Goal: Task Accomplishment & Management: Manage account settings

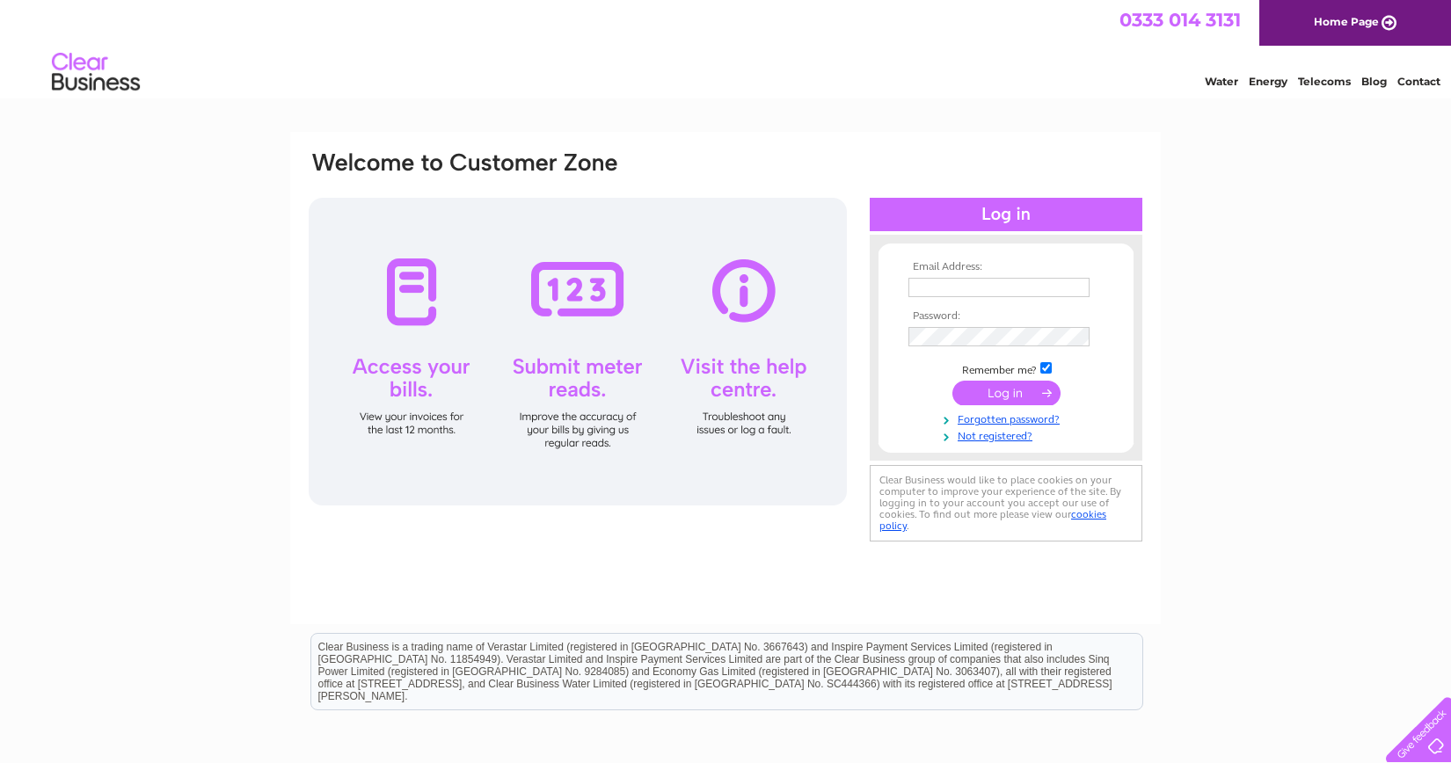
type input "eileenbrown777@yahoo.co.uk"
click at [1025, 388] on input "submit" at bounding box center [1007, 393] width 108 height 25
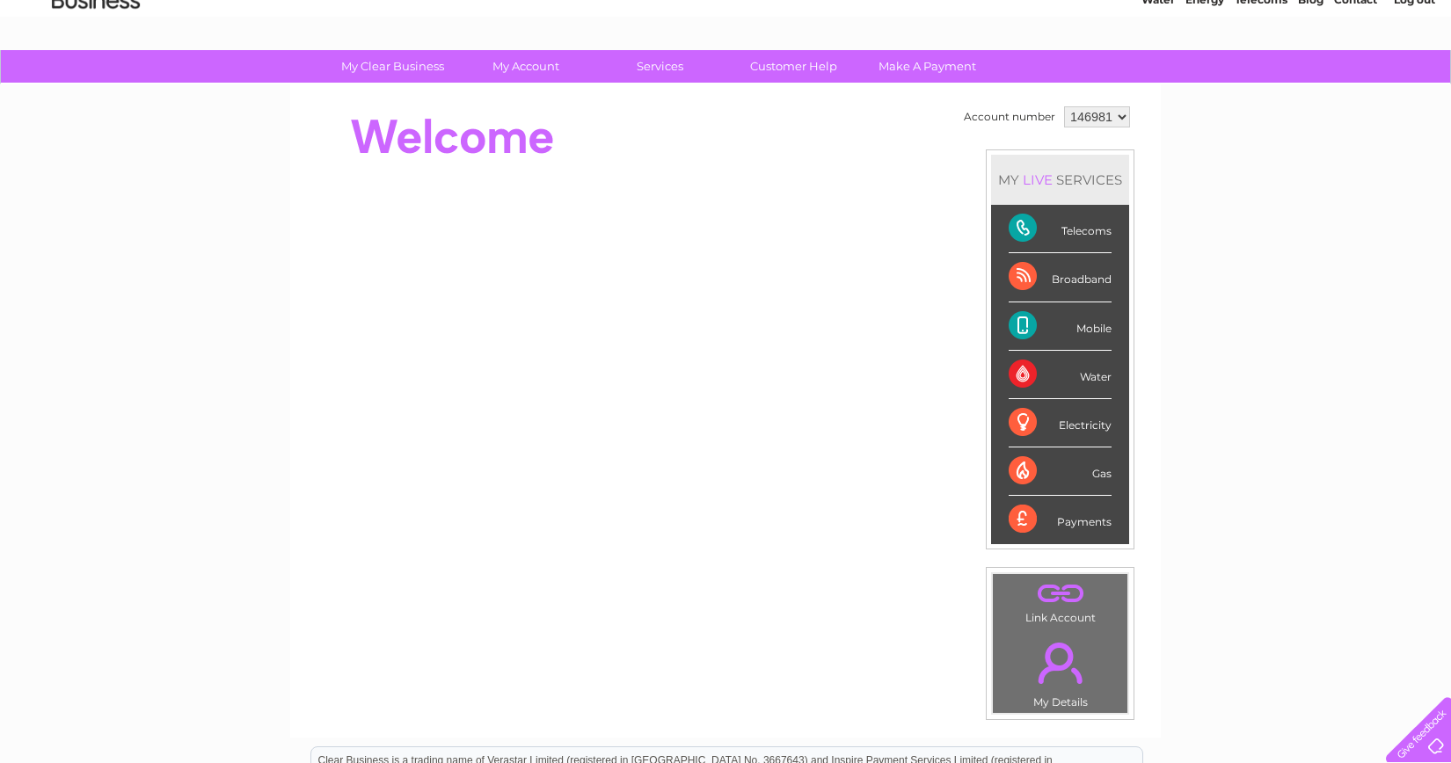
scroll to position [79, 0]
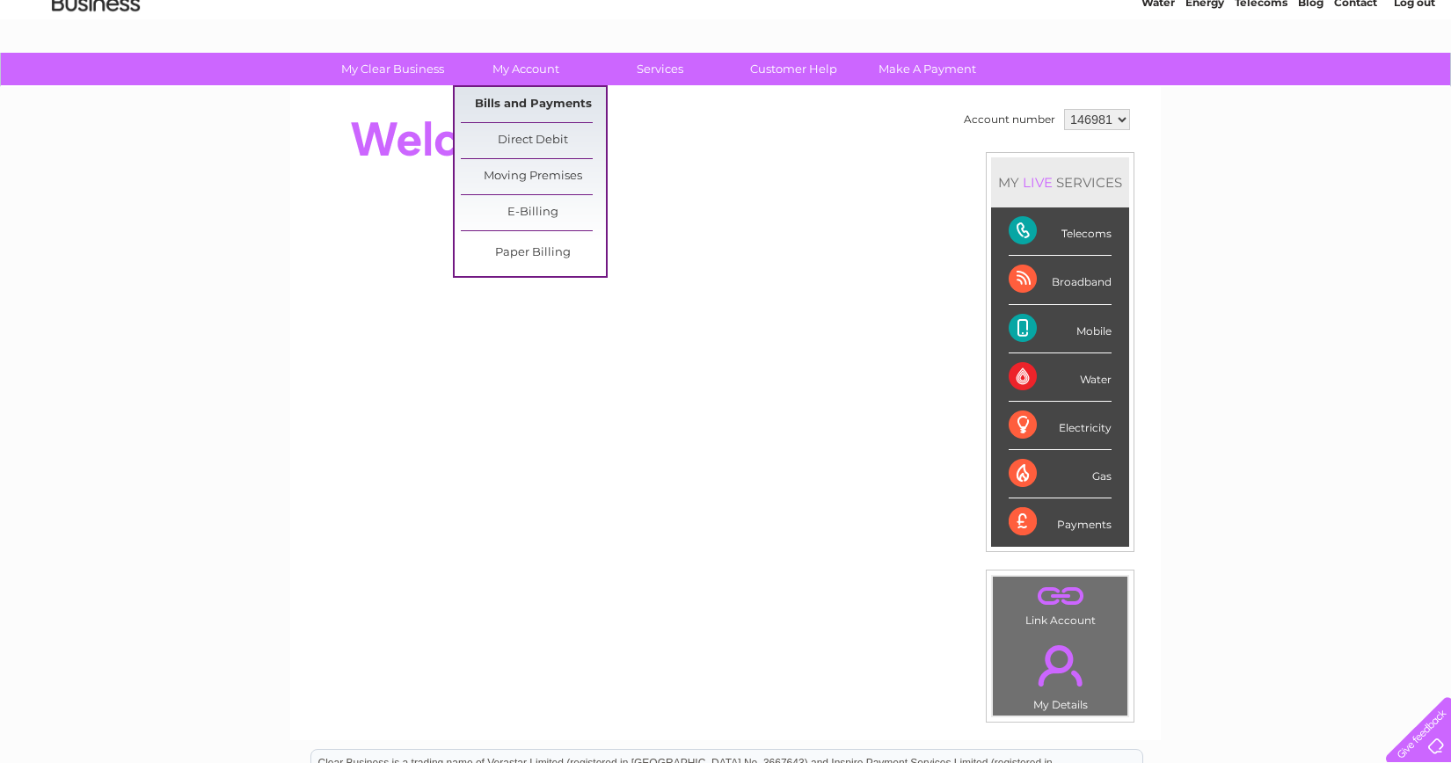
click at [520, 106] on link "Bills and Payments" at bounding box center [533, 104] width 145 height 35
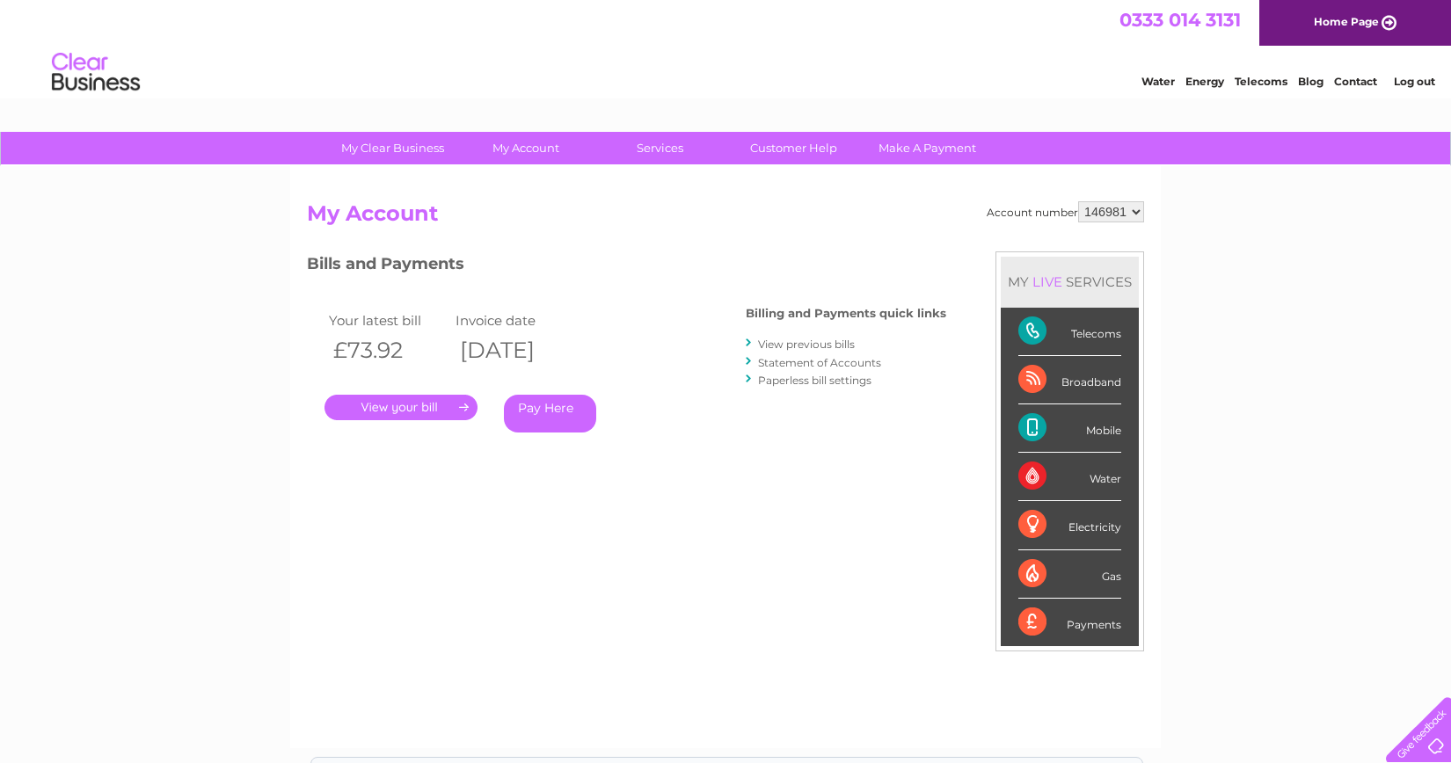
click at [413, 406] on link "." at bounding box center [401, 408] width 153 height 26
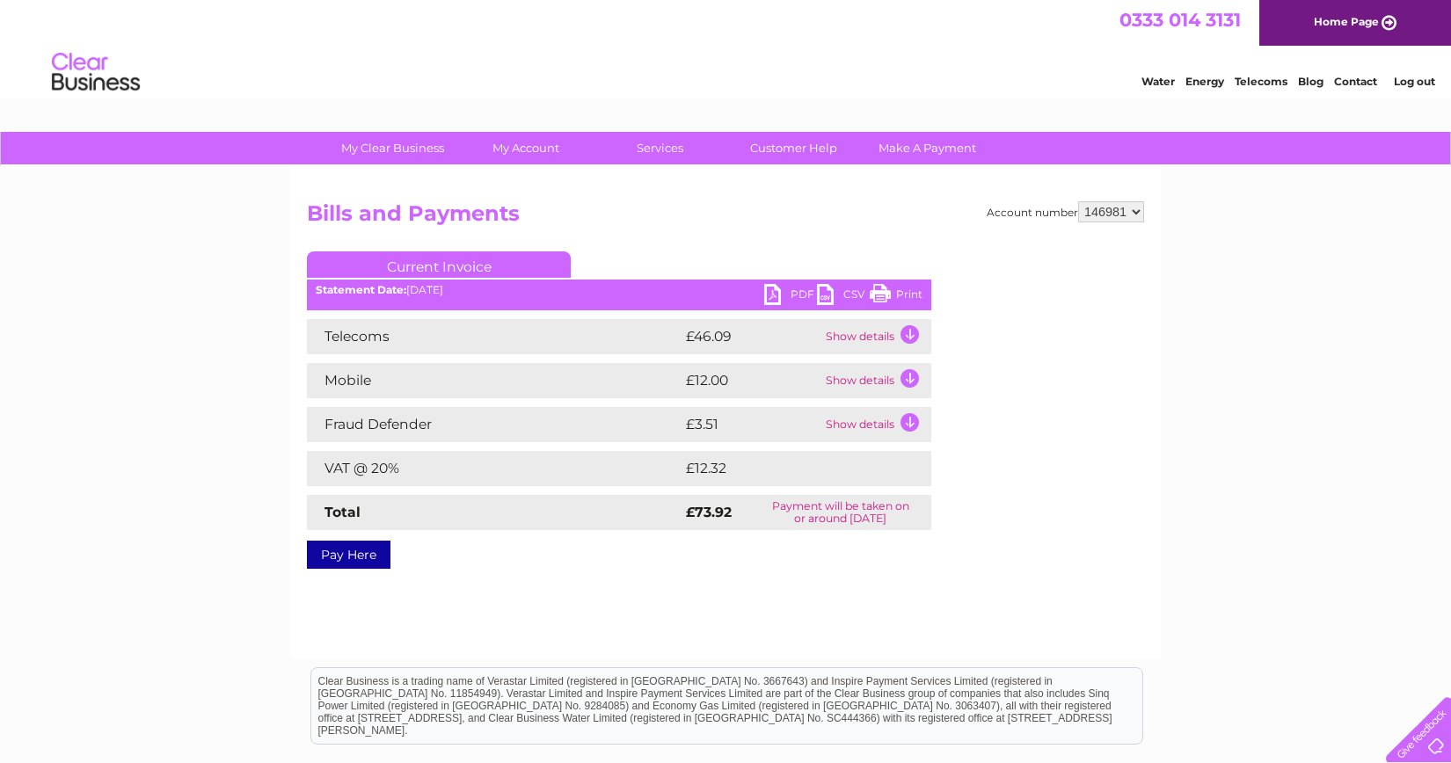
click at [910, 339] on td "Show details" at bounding box center [876, 336] width 110 height 35
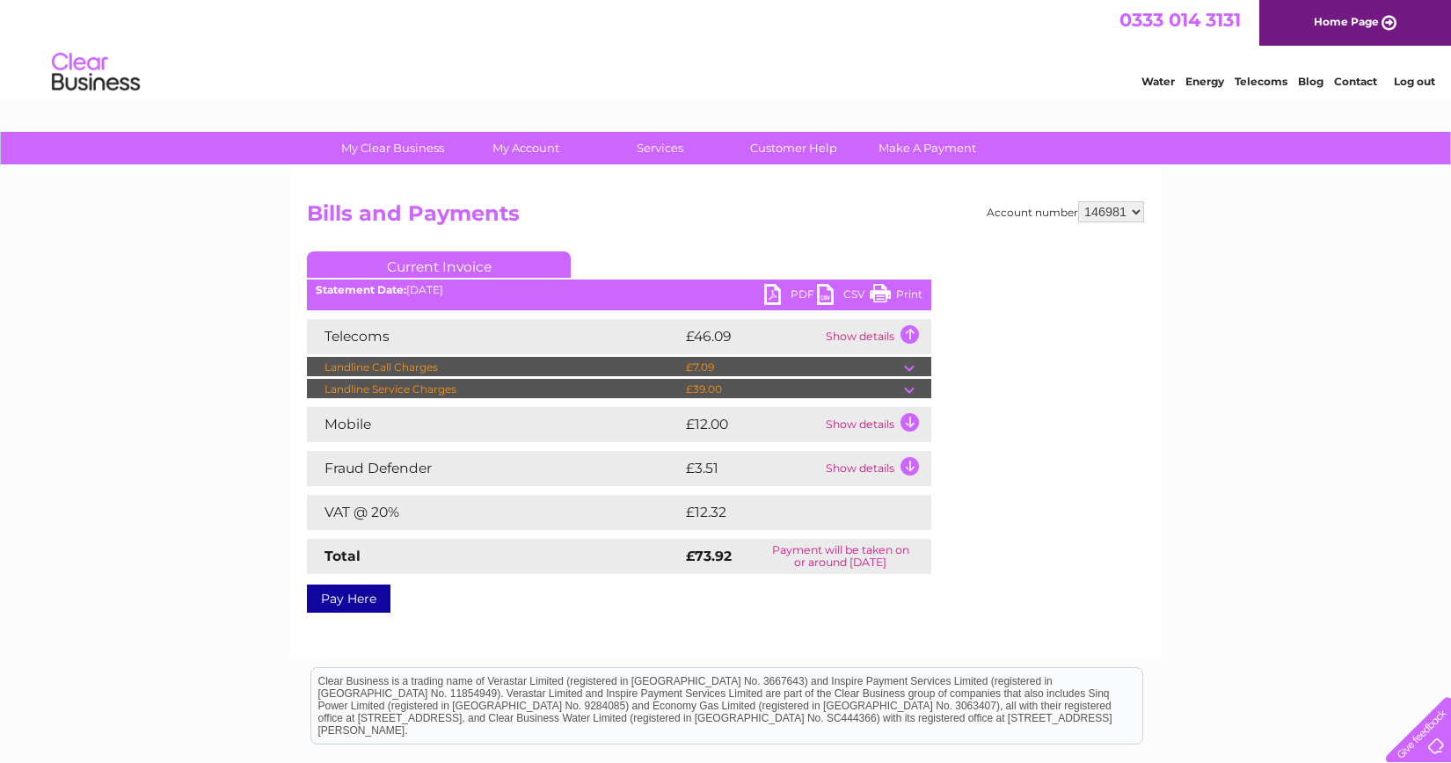
click at [909, 383] on td at bounding box center [917, 389] width 27 height 21
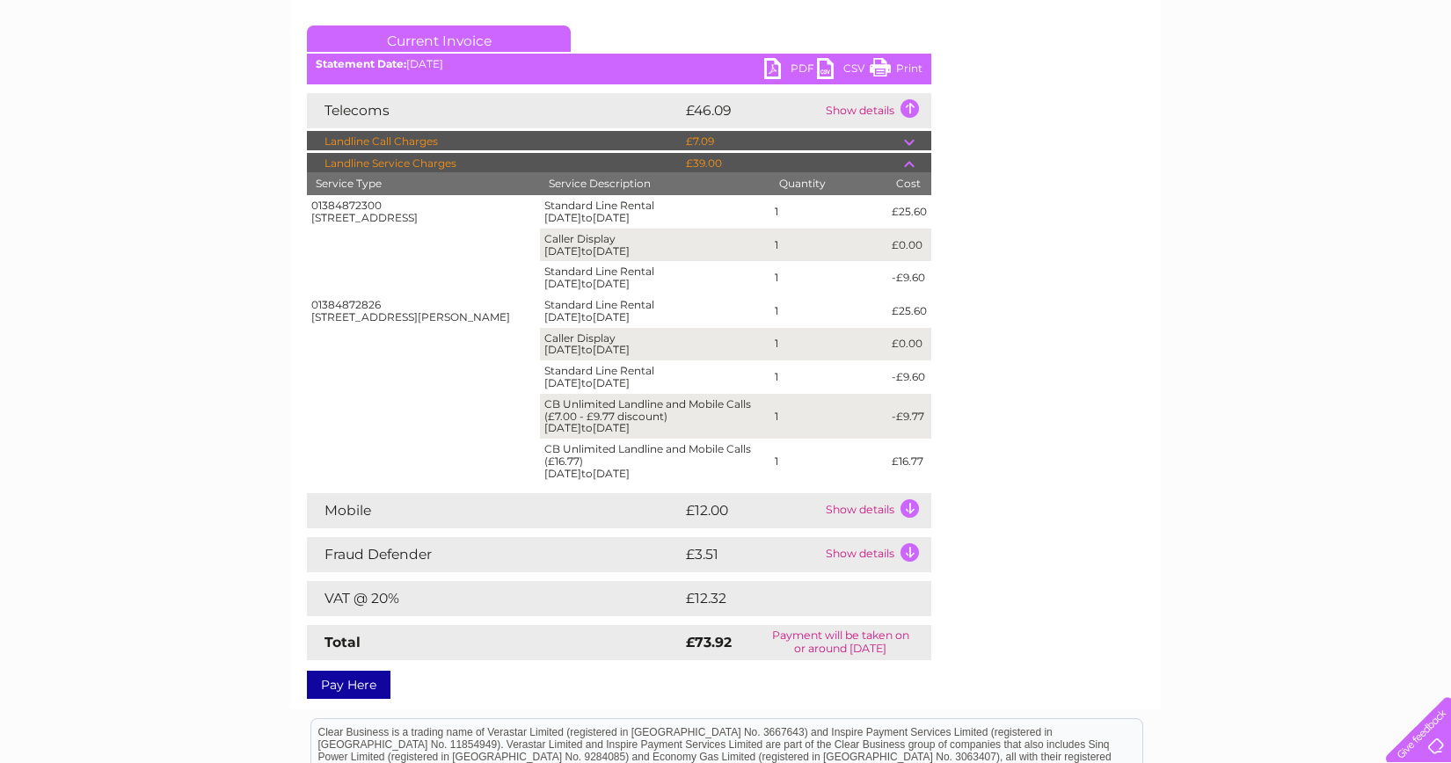
scroll to position [234, 0]
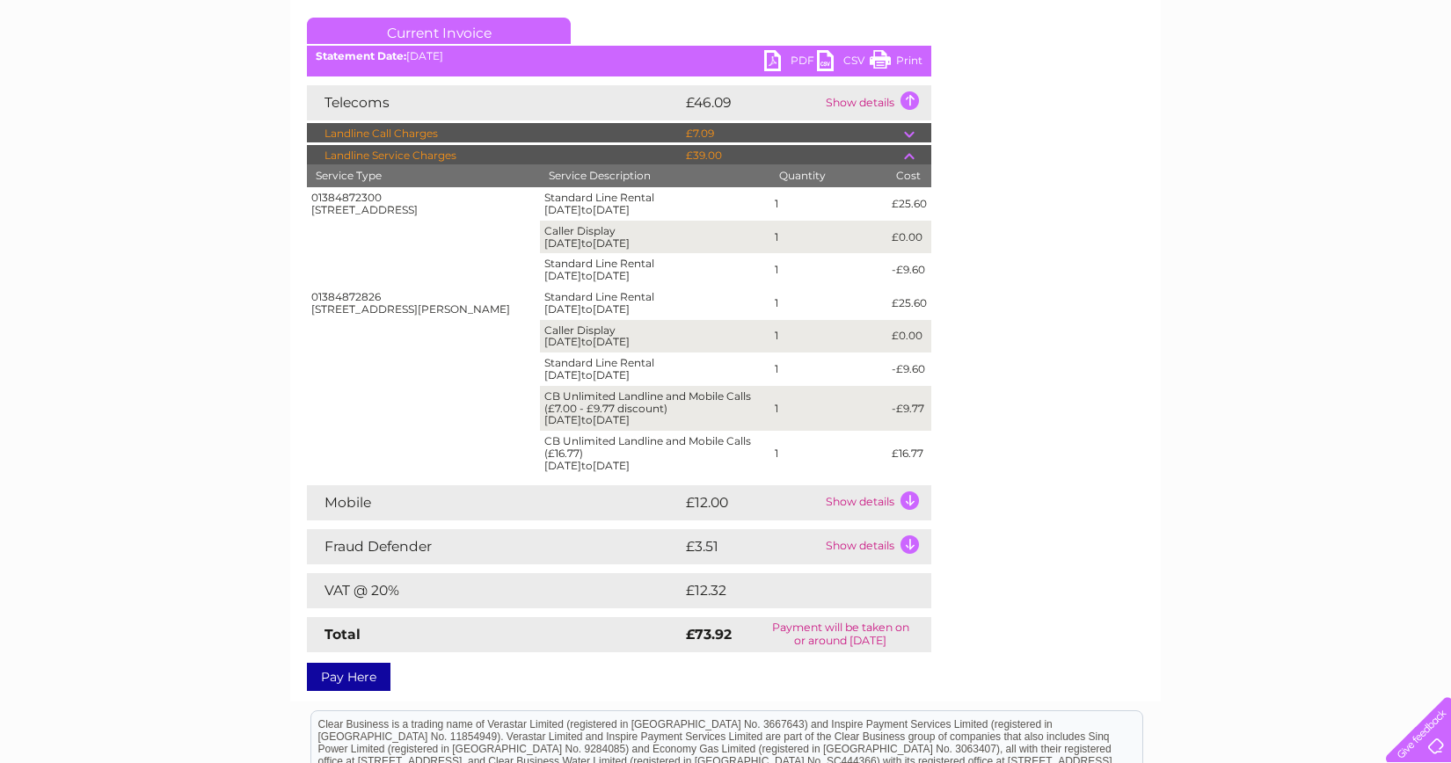
click at [911, 506] on td "Show details" at bounding box center [876, 502] width 110 height 35
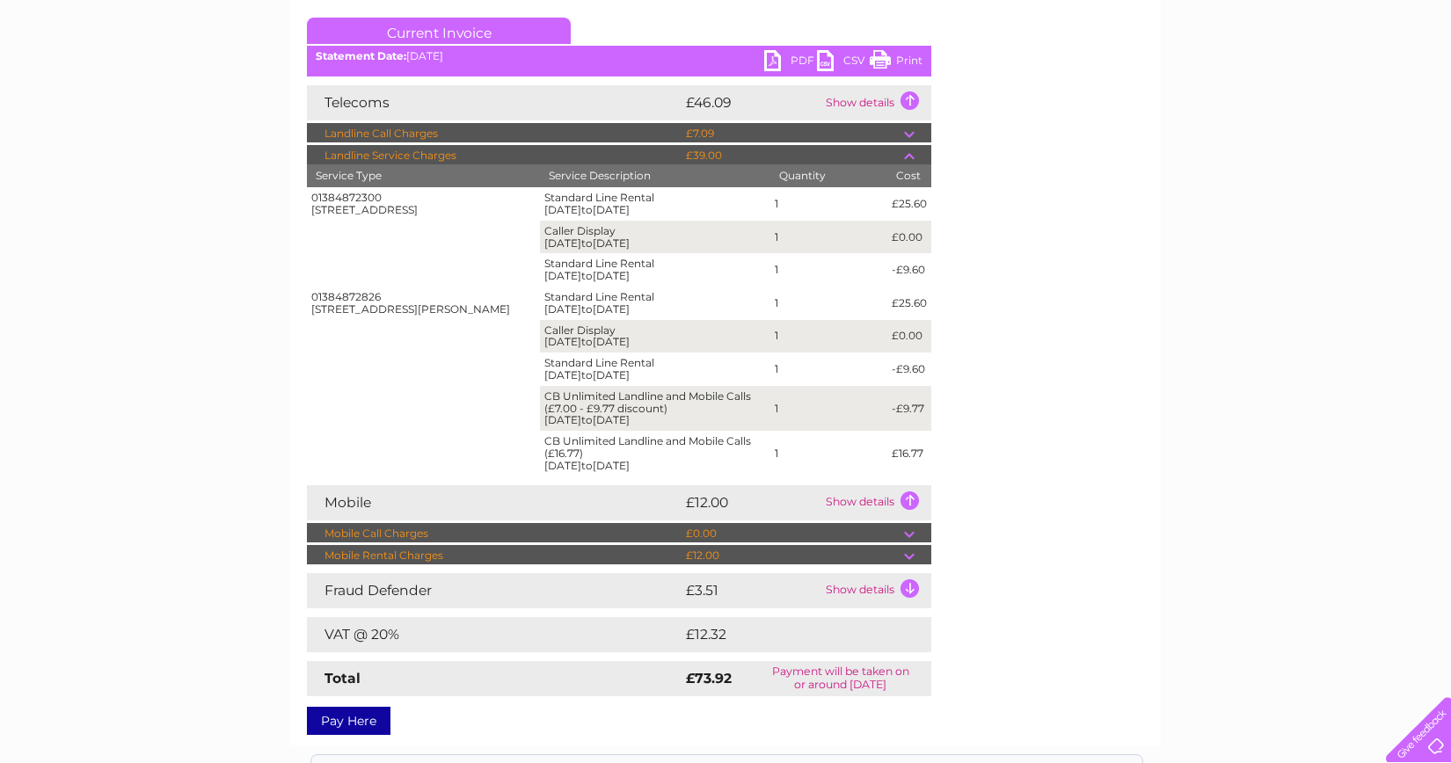
click at [909, 557] on td at bounding box center [917, 555] width 27 height 21
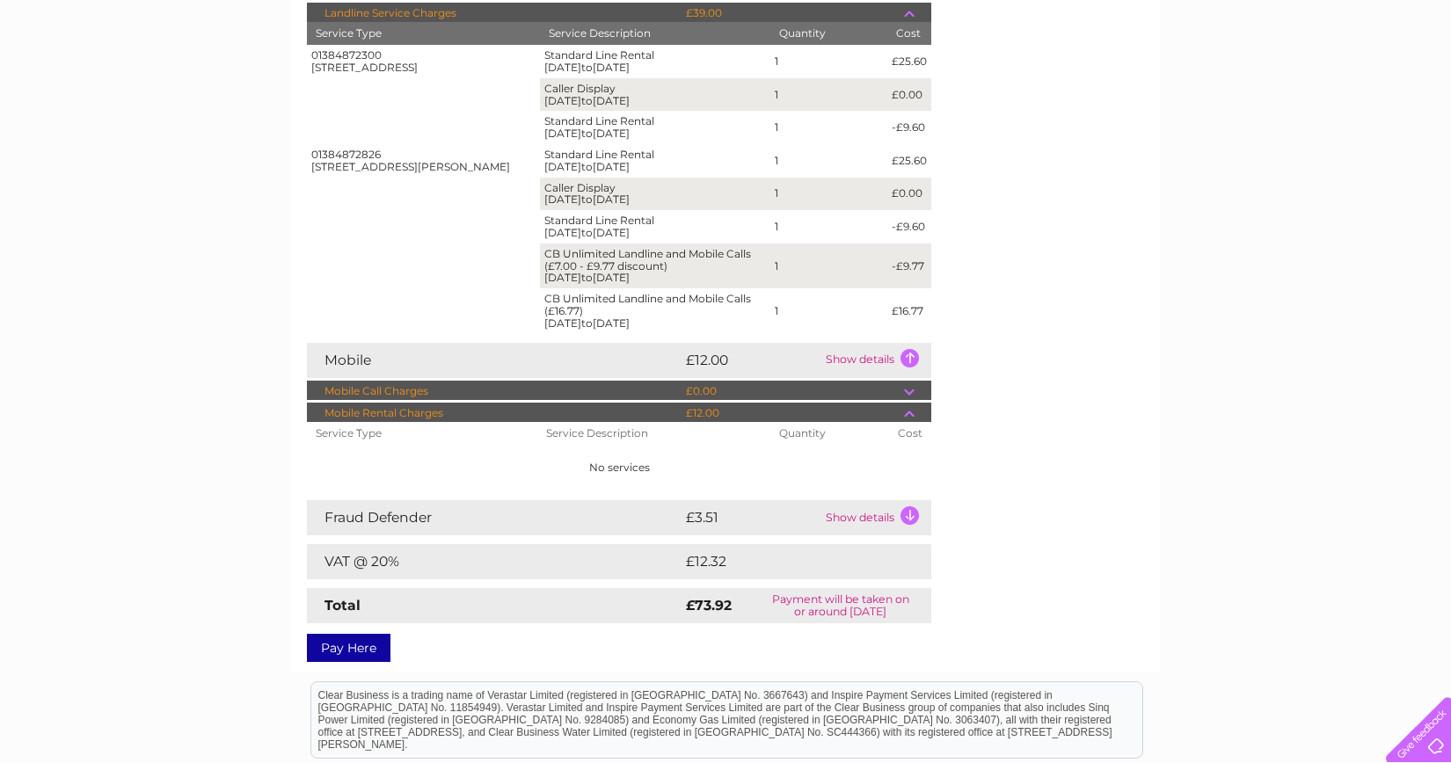
scroll to position [378, 0]
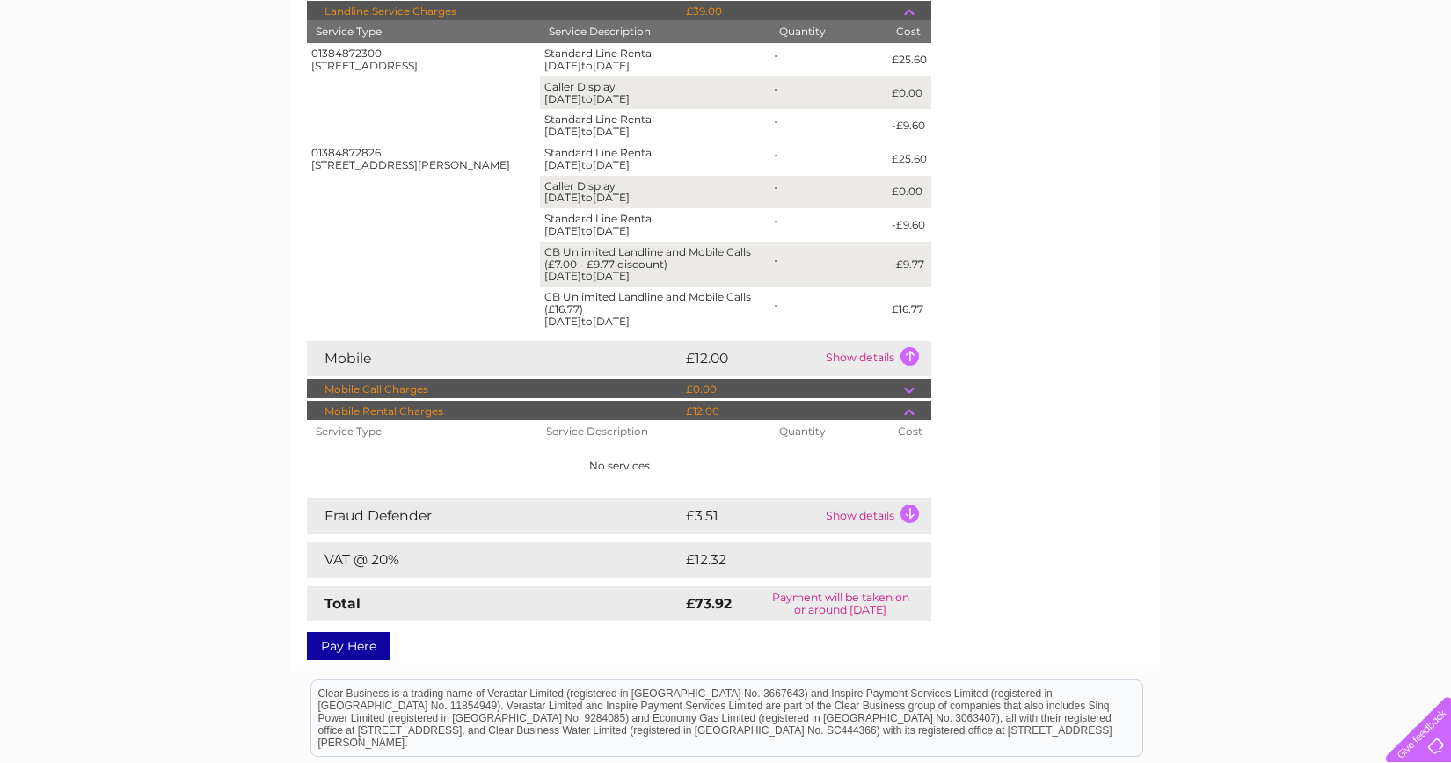
click at [907, 415] on td at bounding box center [917, 411] width 27 height 21
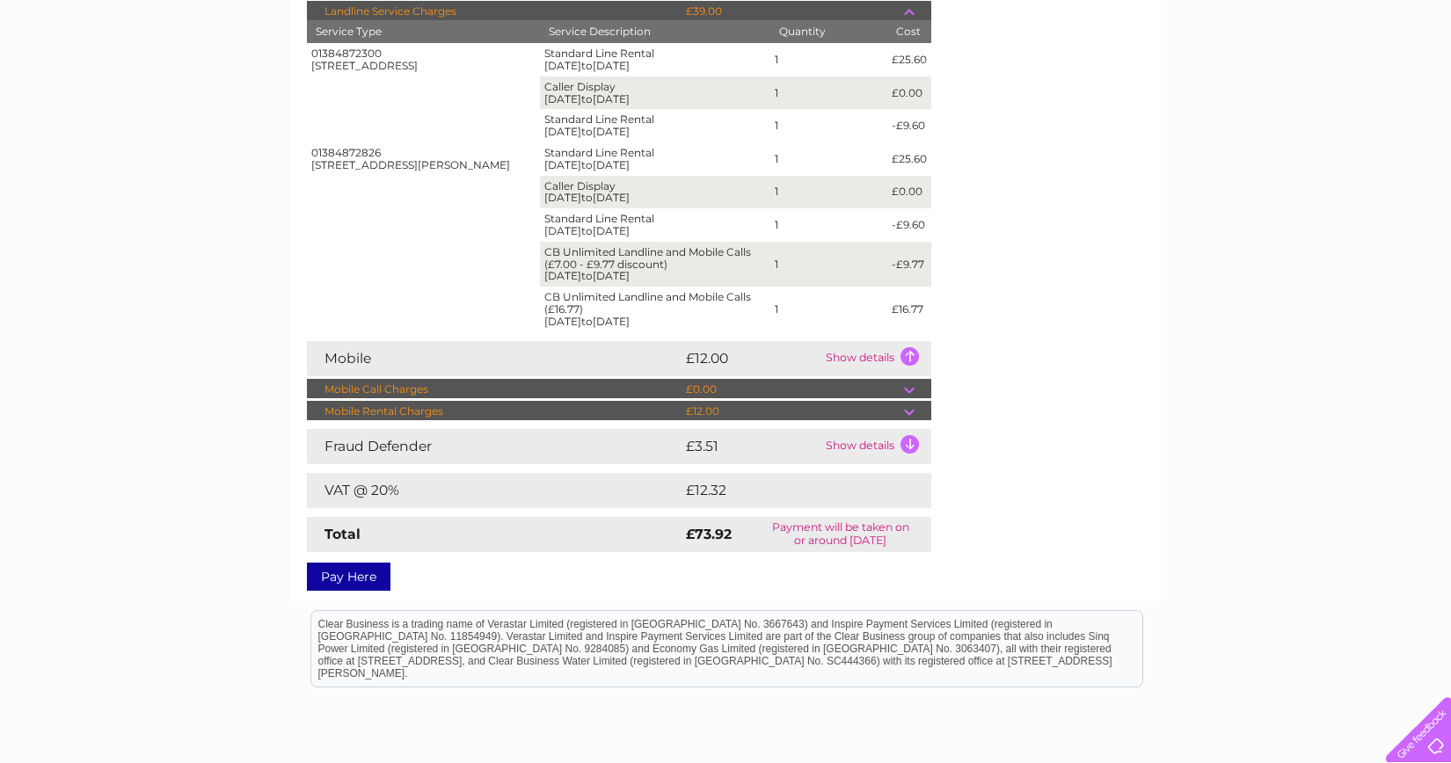
click at [908, 442] on td "Show details" at bounding box center [876, 446] width 110 height 35
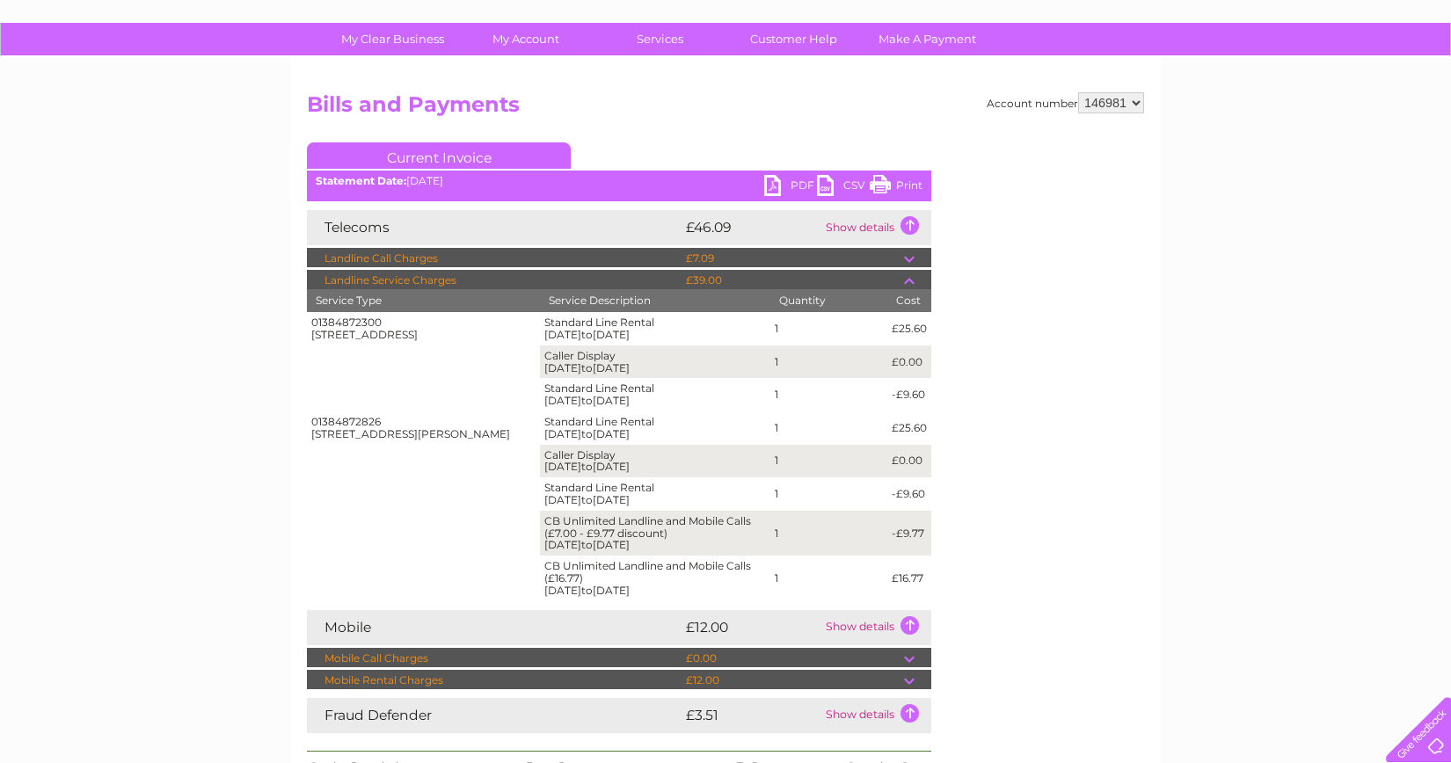
scroll to position [113, 0]
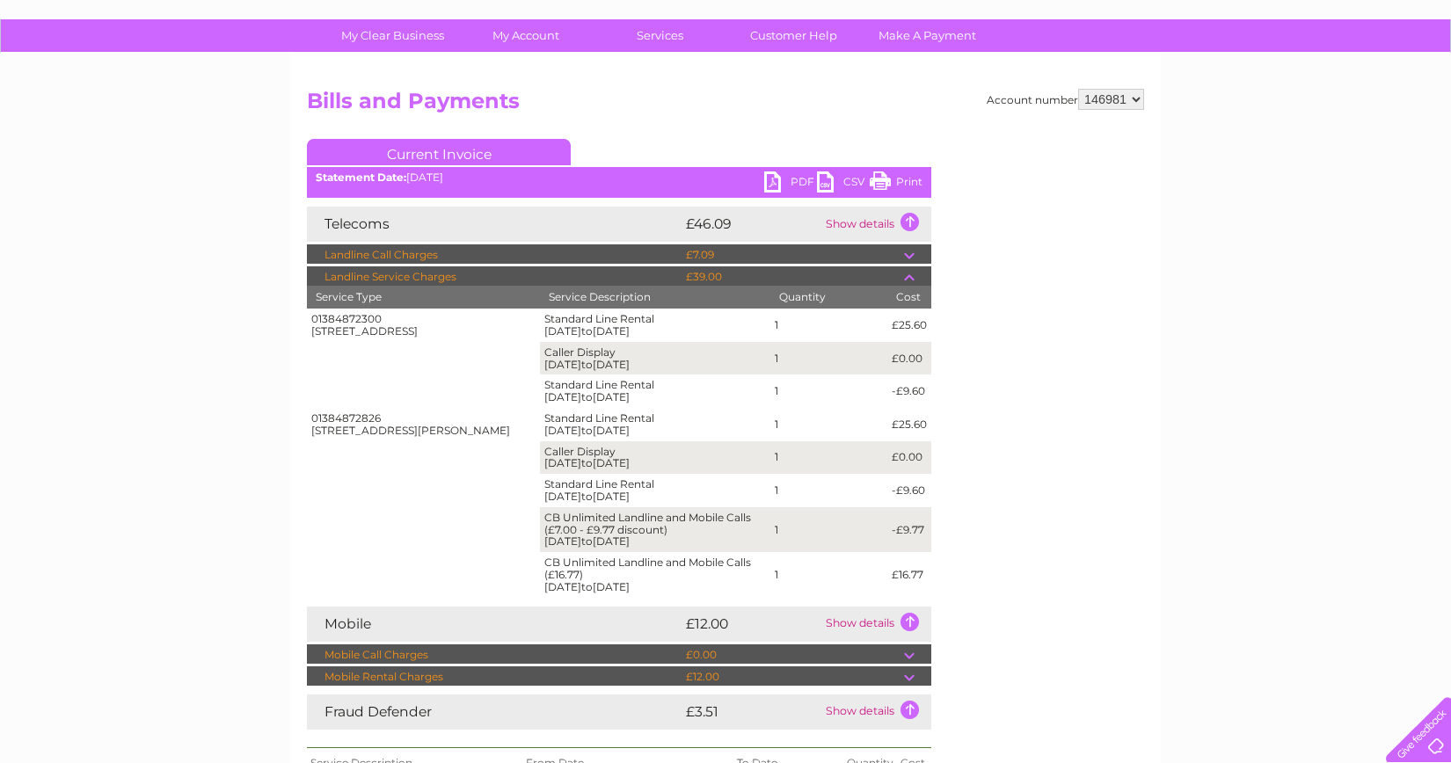
click at [912, 252] on td at bounding box center [917, 255] width 27 height 21
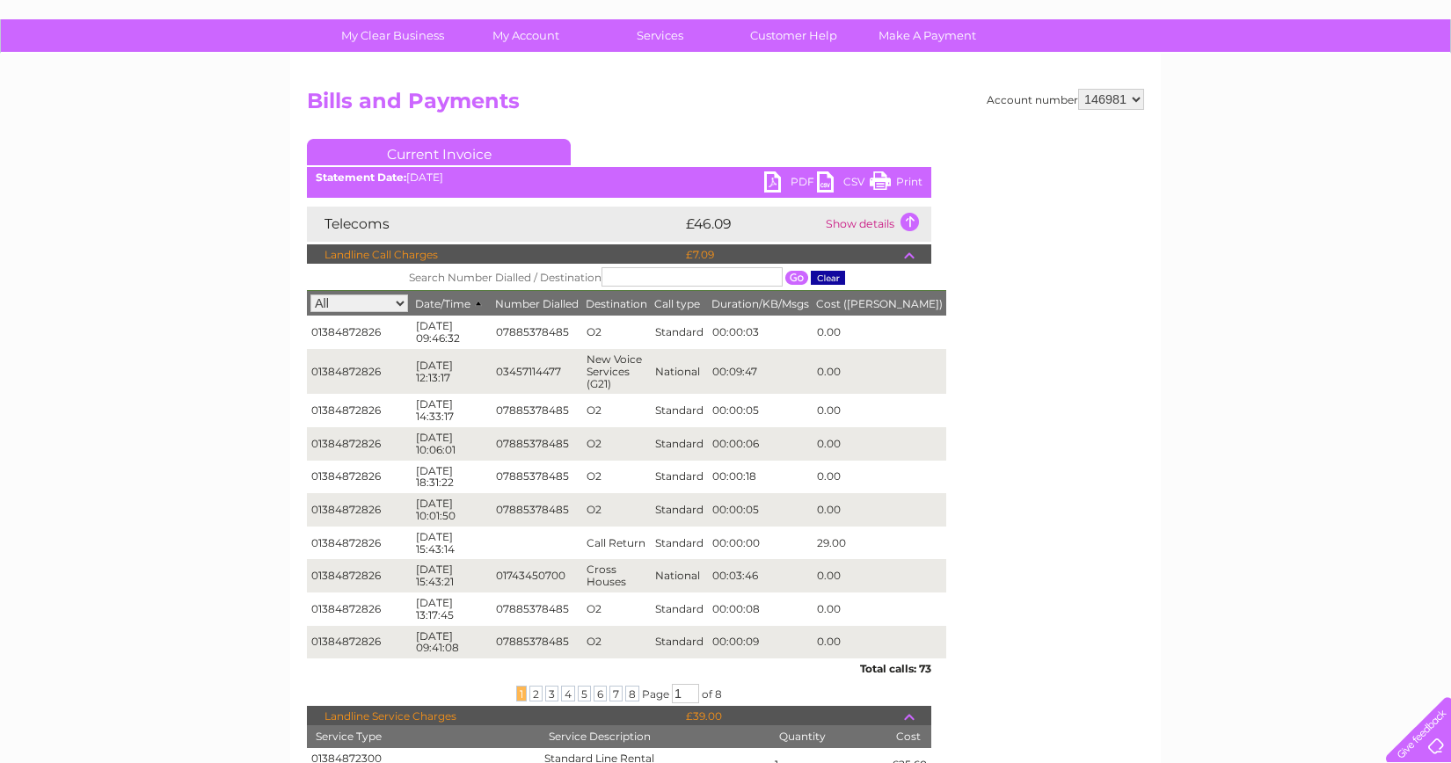
click at [912, 252] on td at bounding box center [917, 255] width 27 height 21
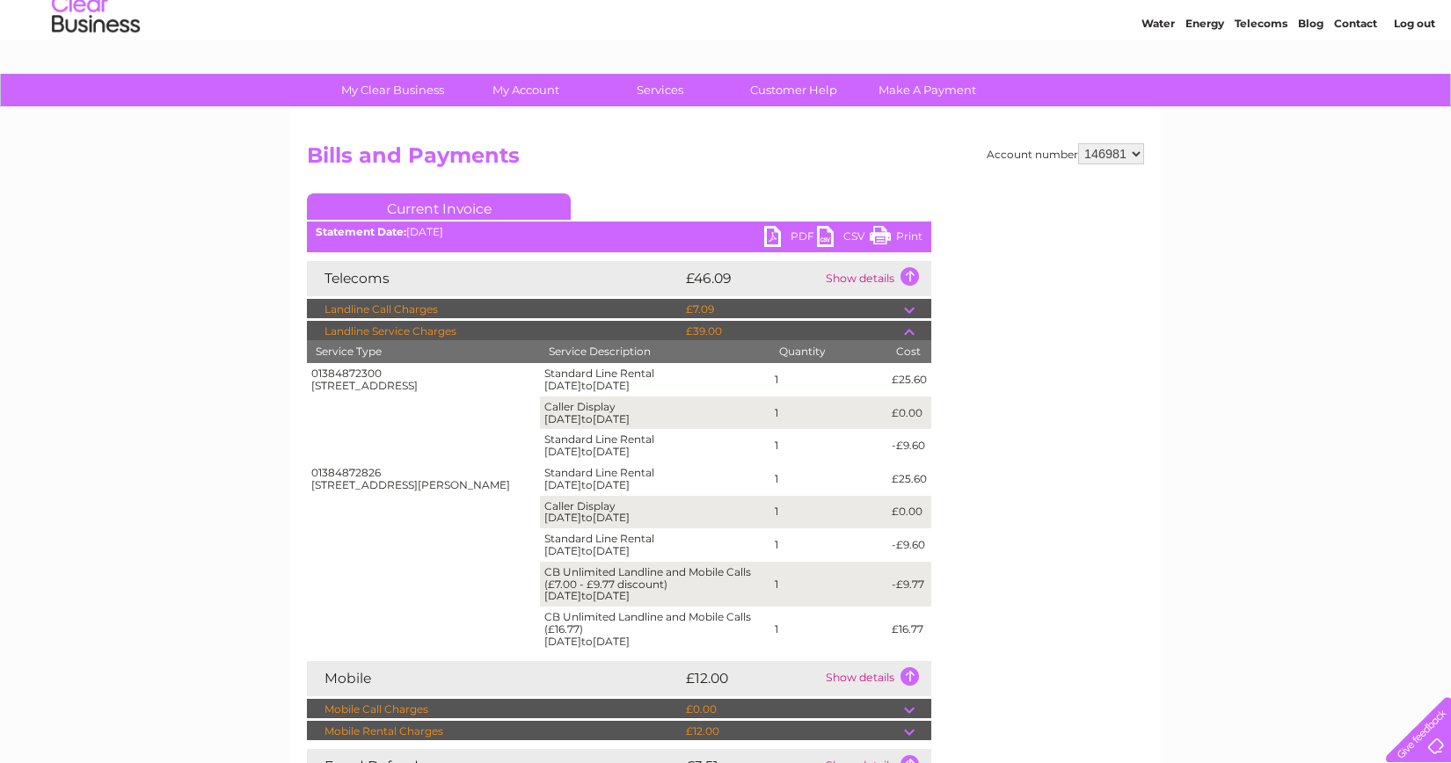
scroll to position [0, 0]
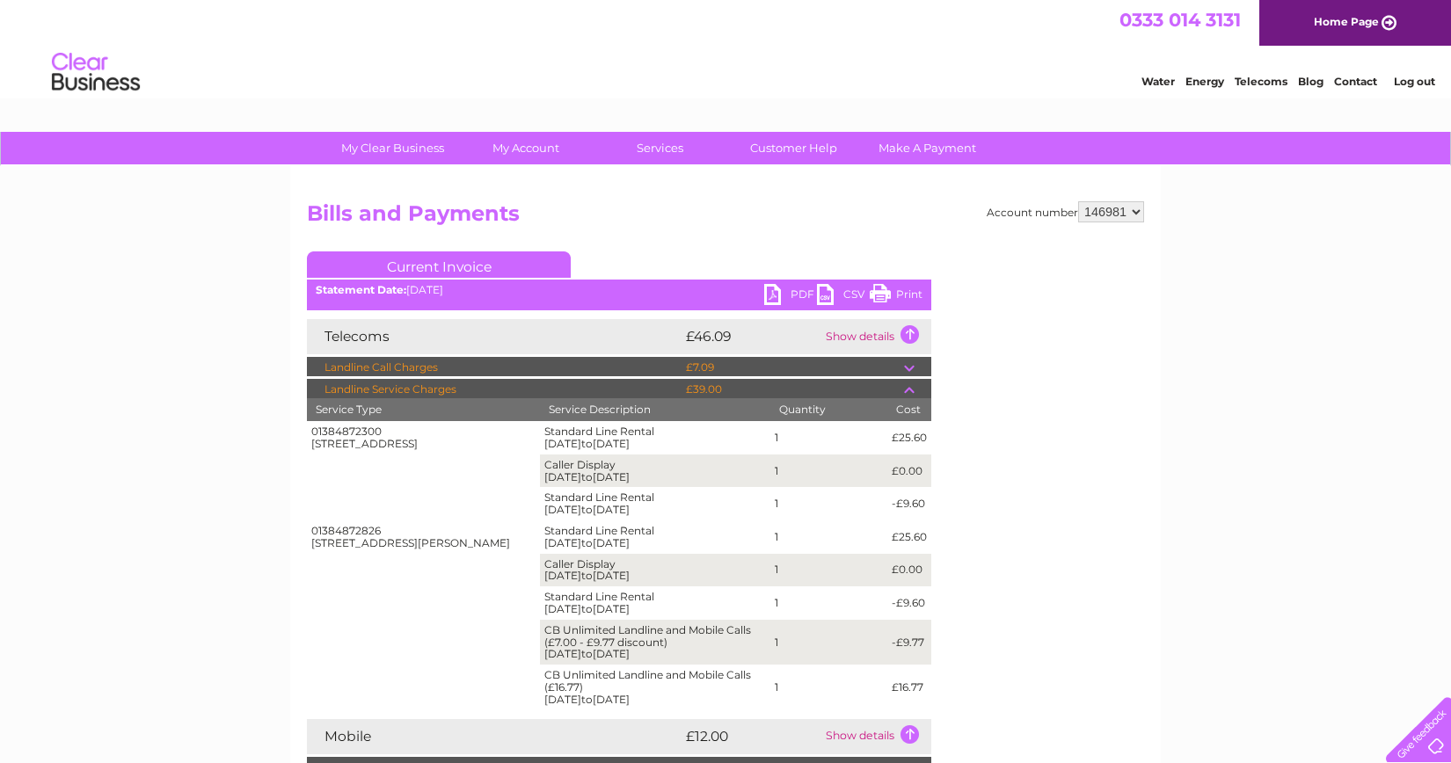
click at [911, 336] on td "Show details" at bounding box center [876, 336] width 110 height 35
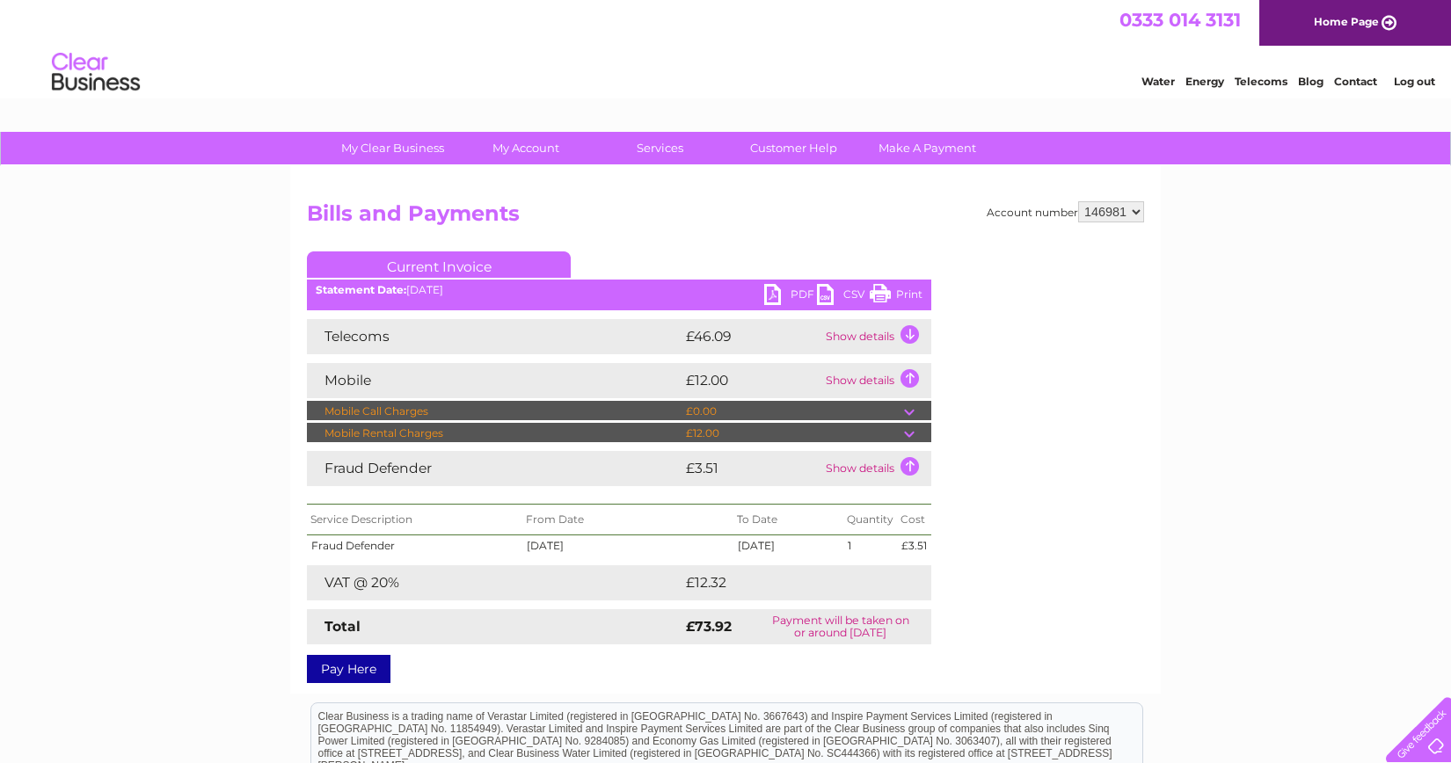
click at [911, 432] on td at bounding box center [917, 433] width 27 height 21
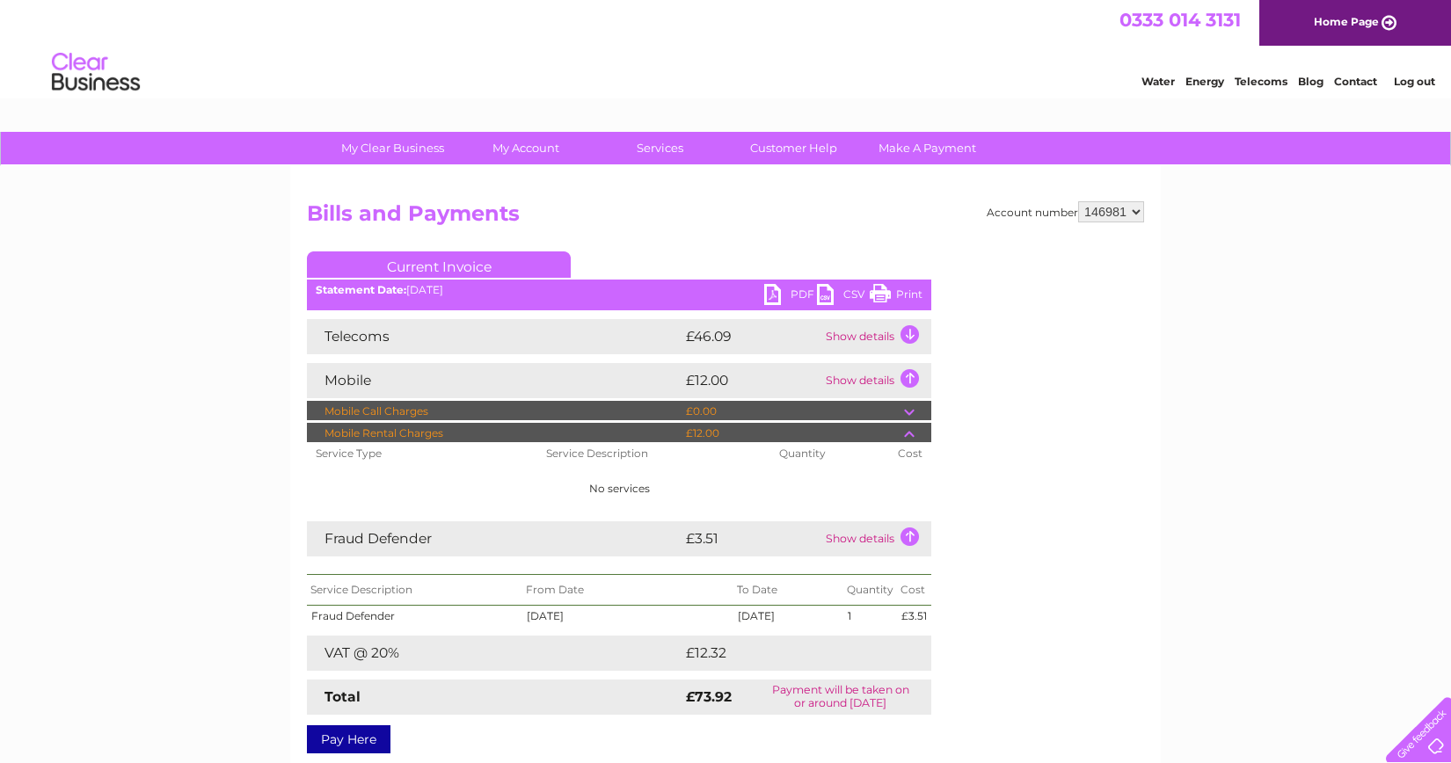
click at [909, 381] on td "Show details" at bounding box center [876, 380] width 110 height 35
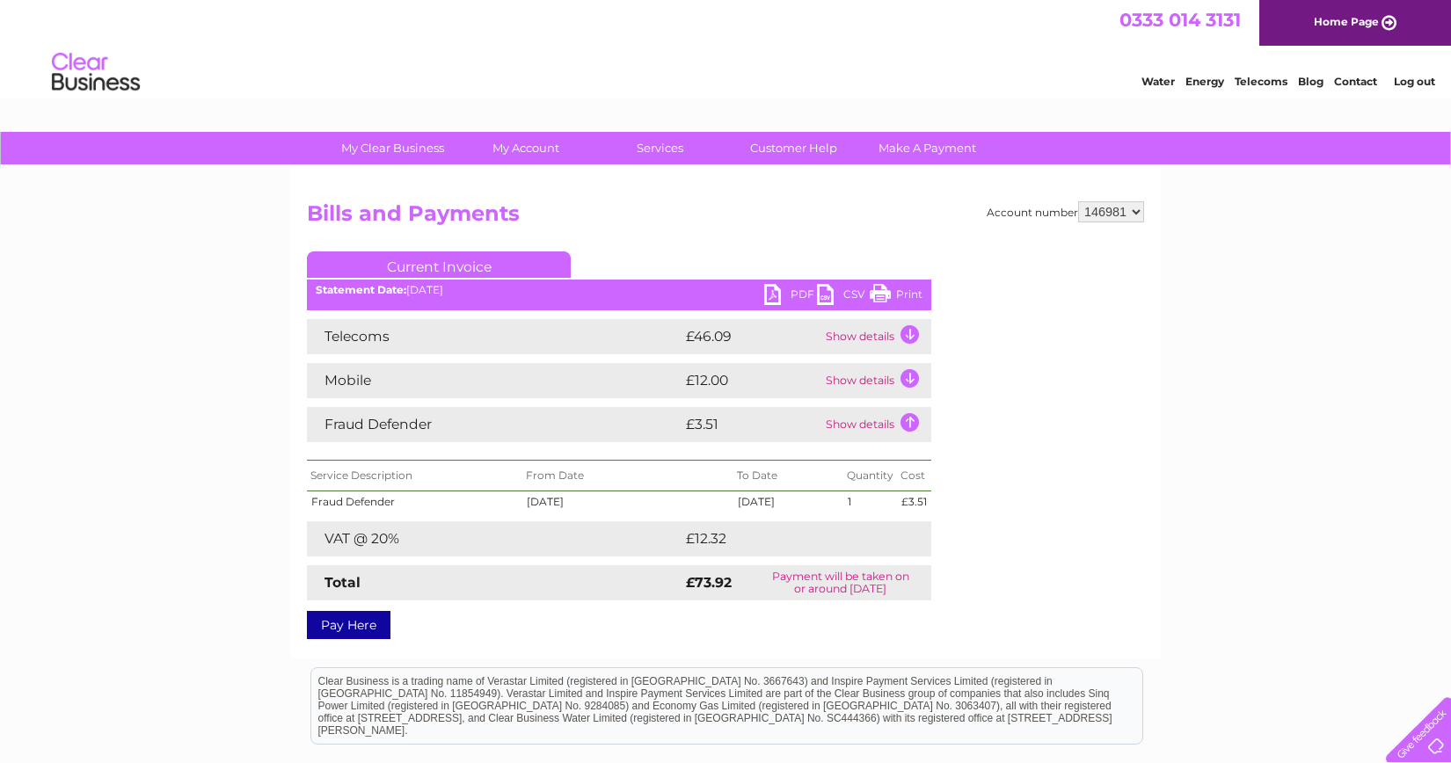
click at [909, 337] on td "Show details" at bounding box center [876, 336] width 110 height 35
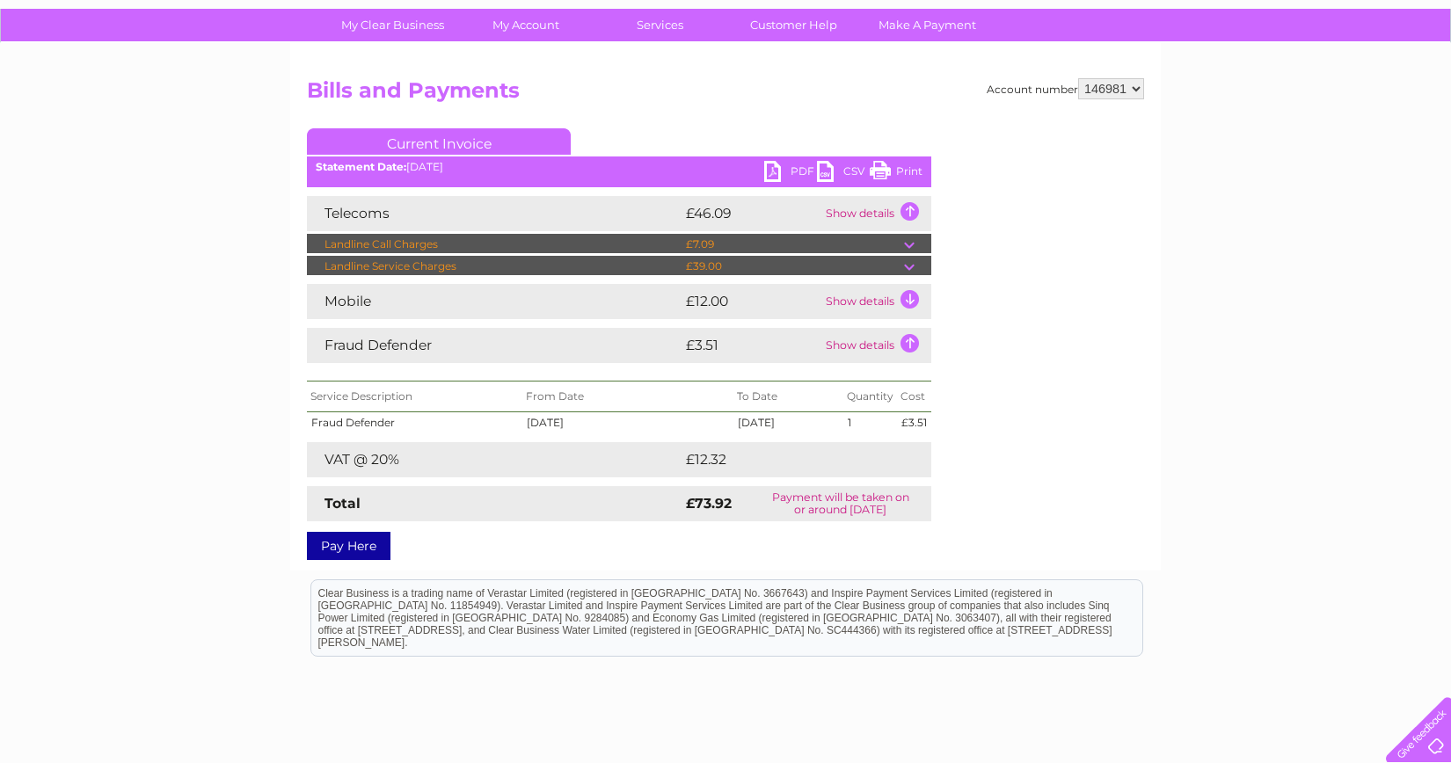
scroll to position [127, 0]
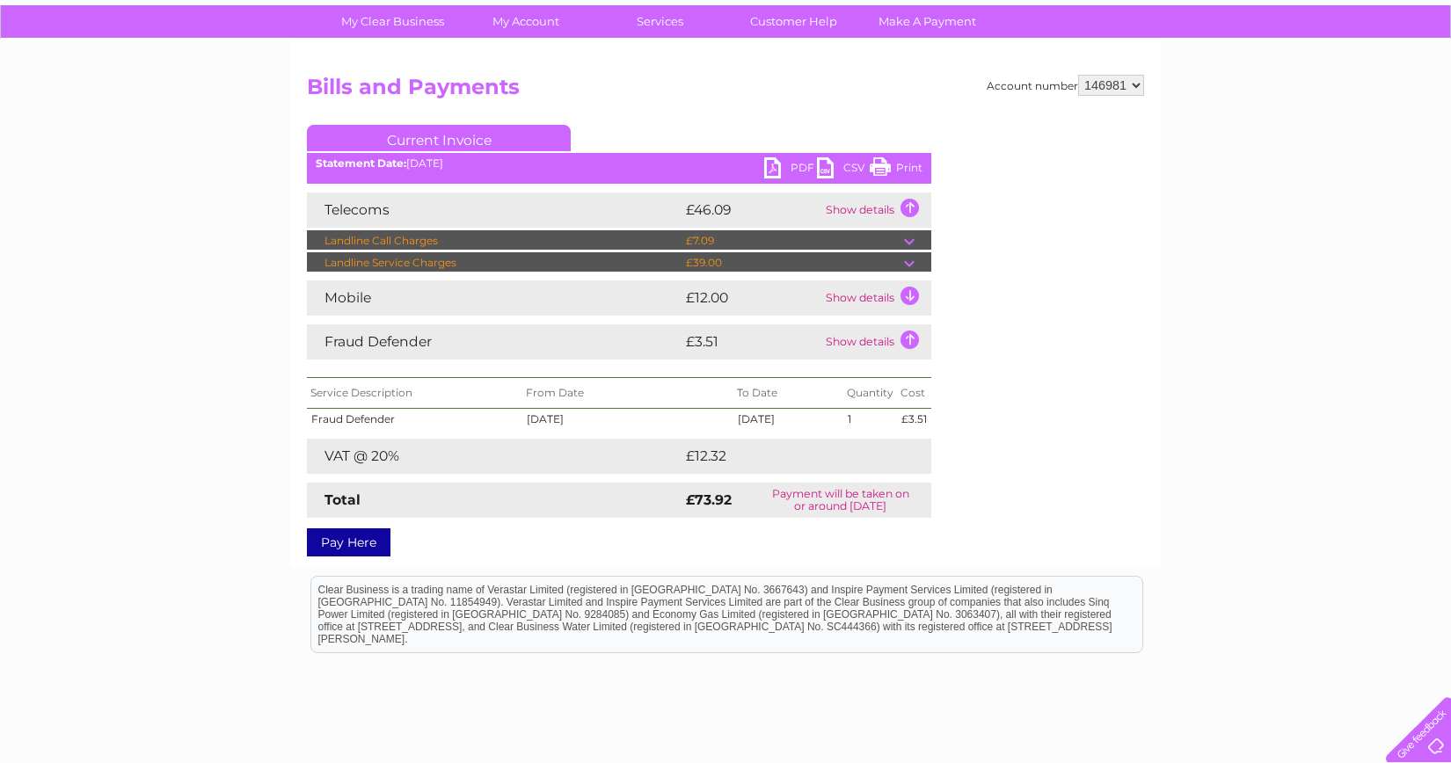
click at [906, 203] on td "Show details" at bounding box center [876, 210] width 110 height 35
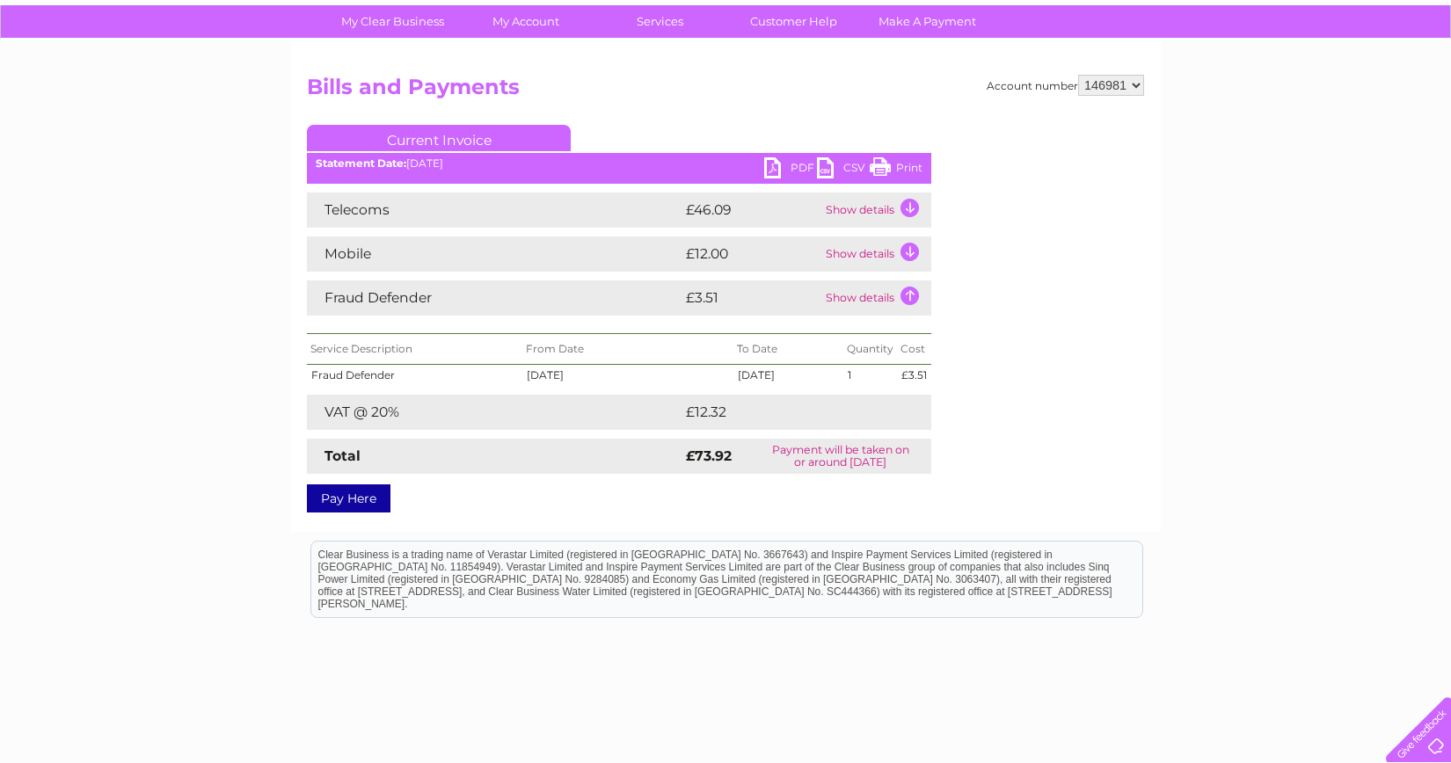
click at [909, 200] on td "Show details" at bounding box center [876, 210] width 110 height 35
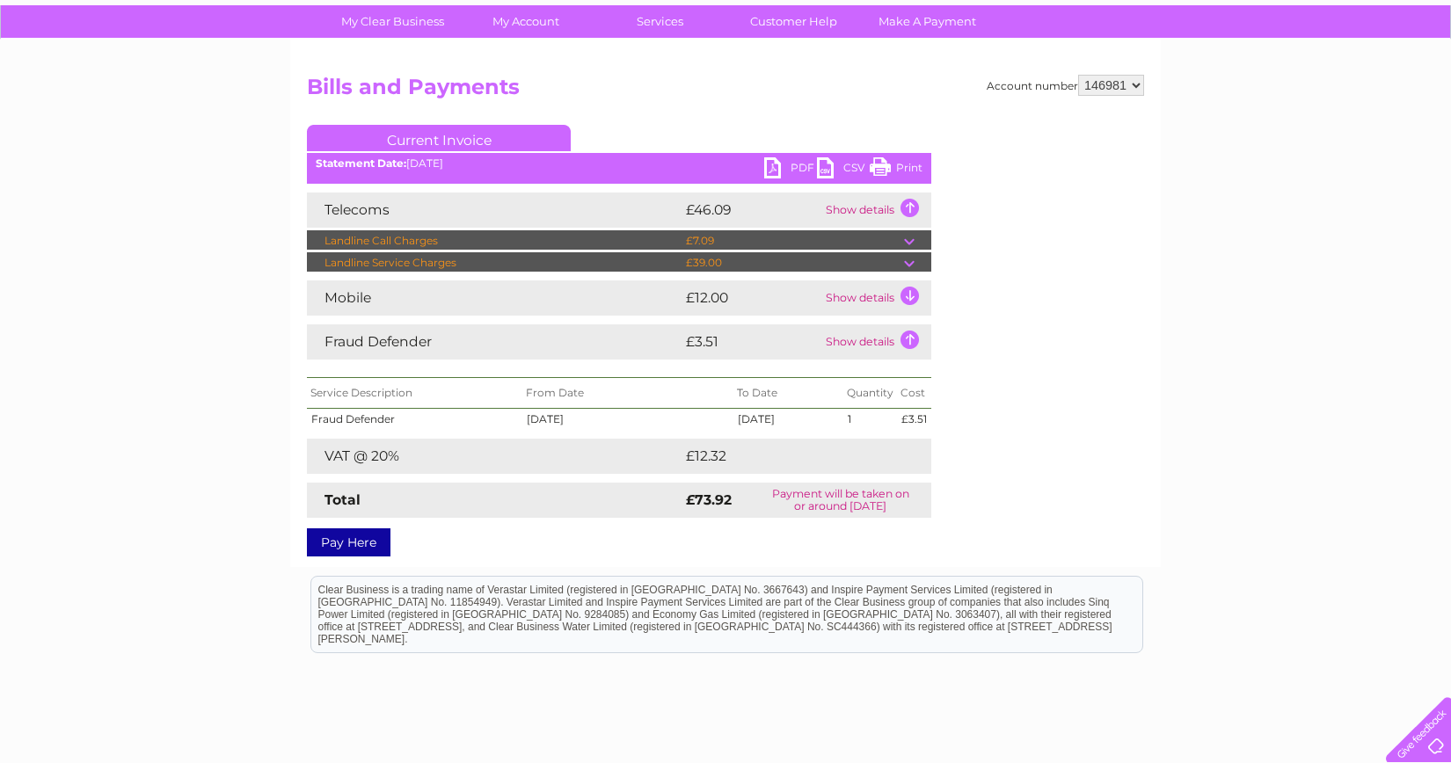
click at [914, 236] on td at bounding box center [917, 240] width 27 height 21
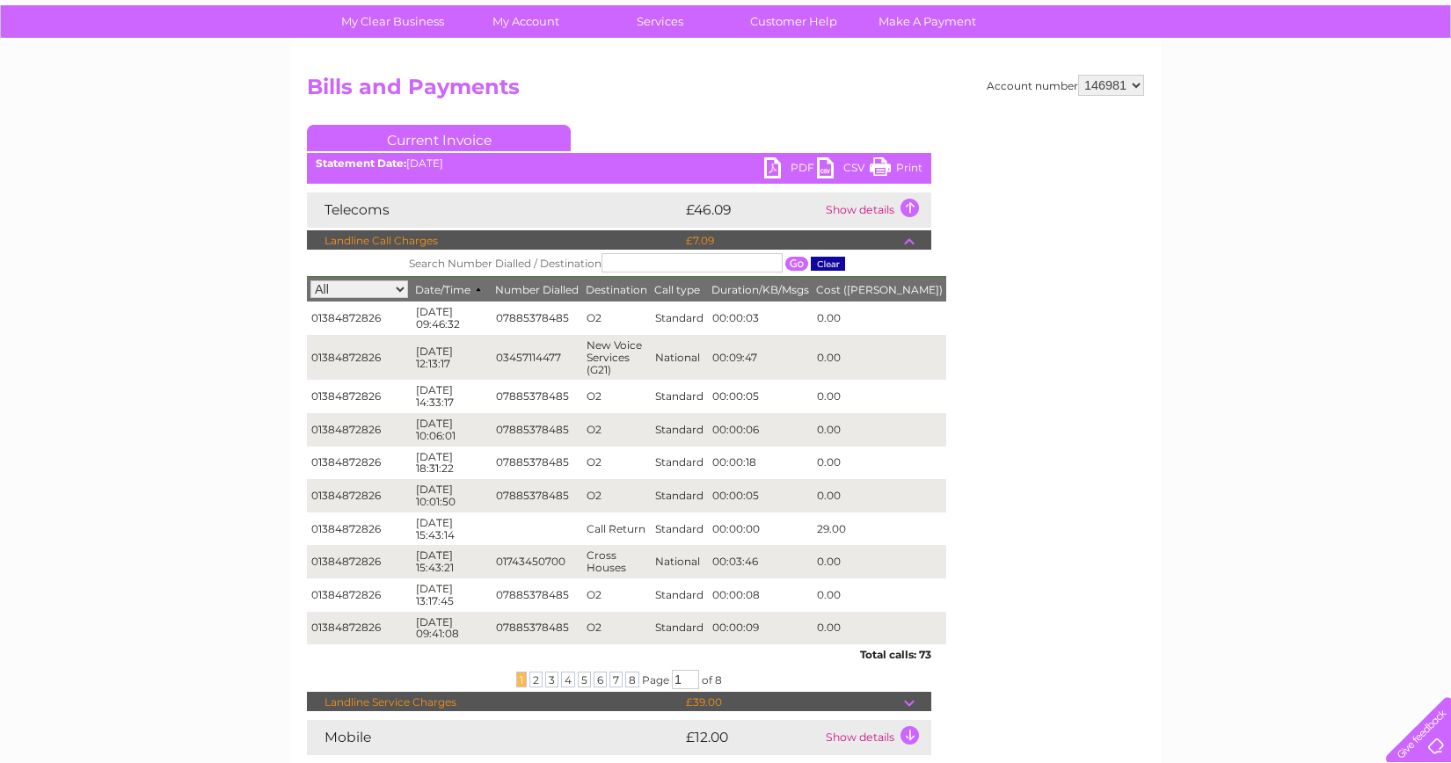
click at [914, 237] on td at bounding box center [917, 240] width 27 height 21
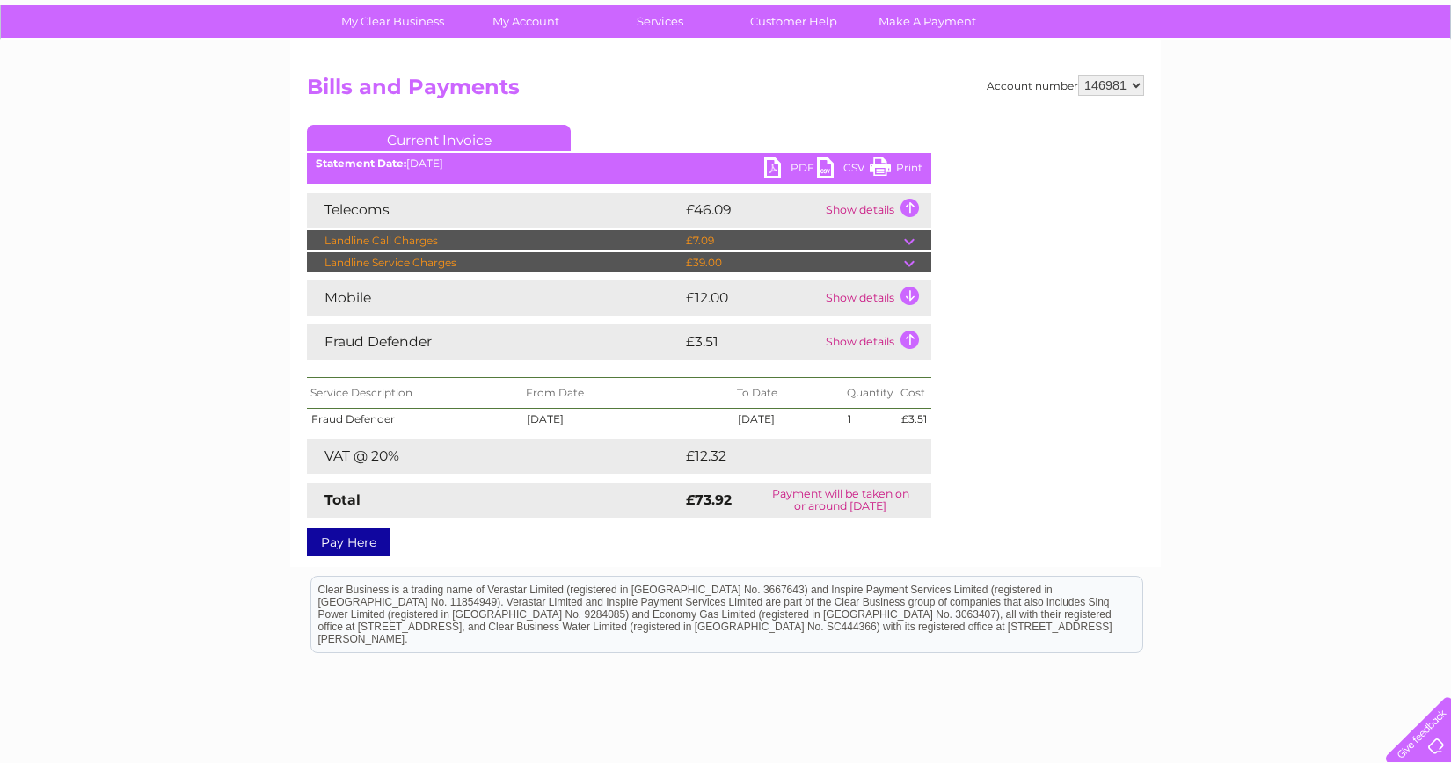
click at [909, 266] on td at bounding box center [917, 262] width 27 height 21
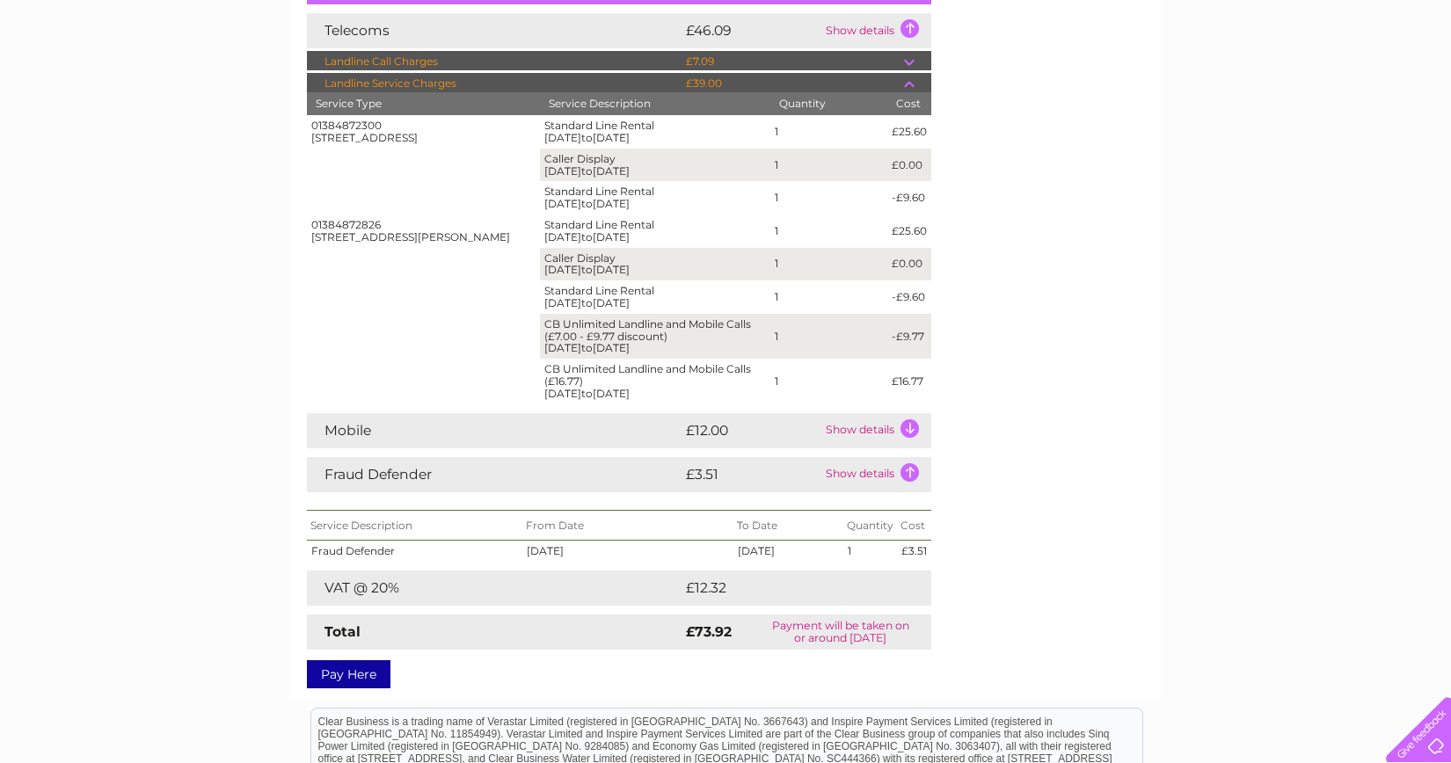
scroll to position [308, 0]
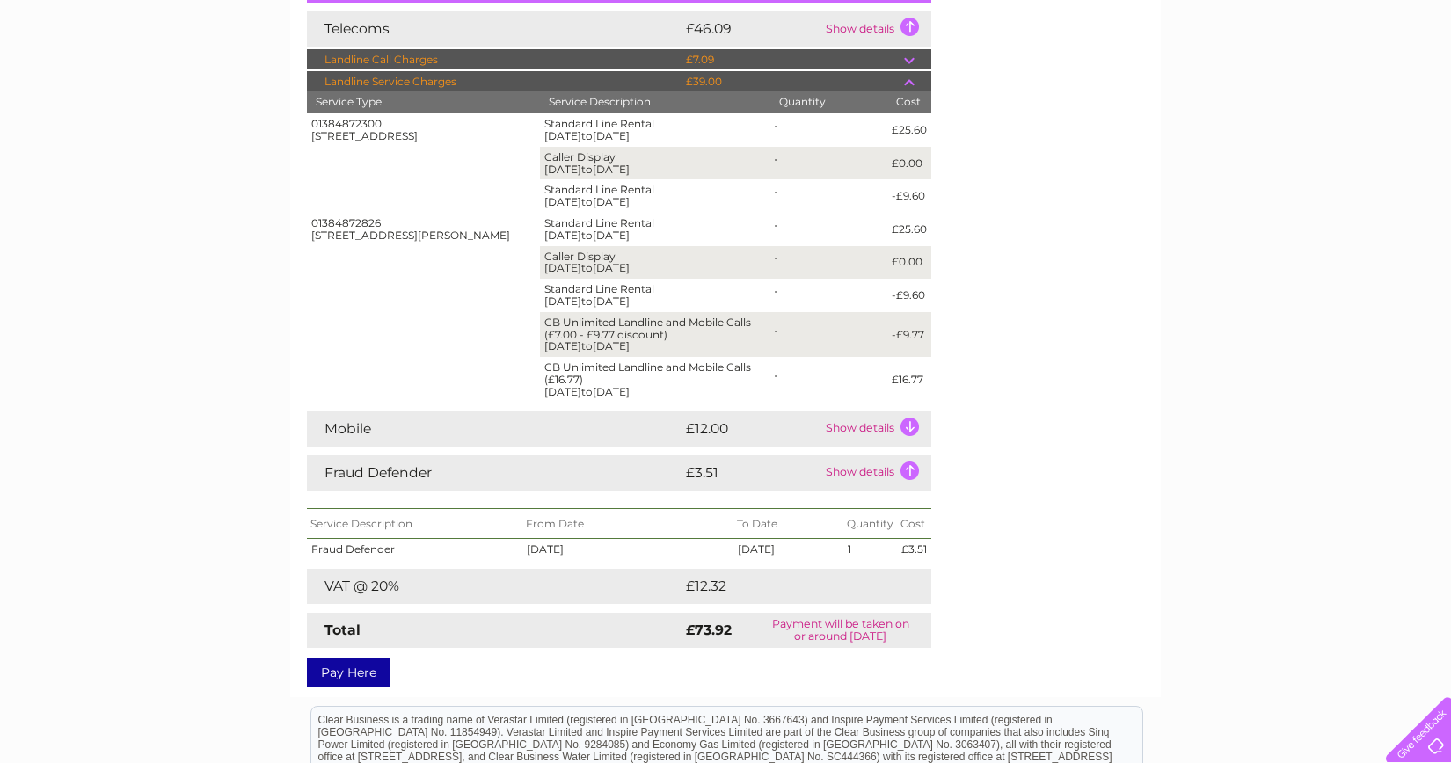
click at [904, 424] on td "Show details" at bounding box center [876, 429] width 110 height 35
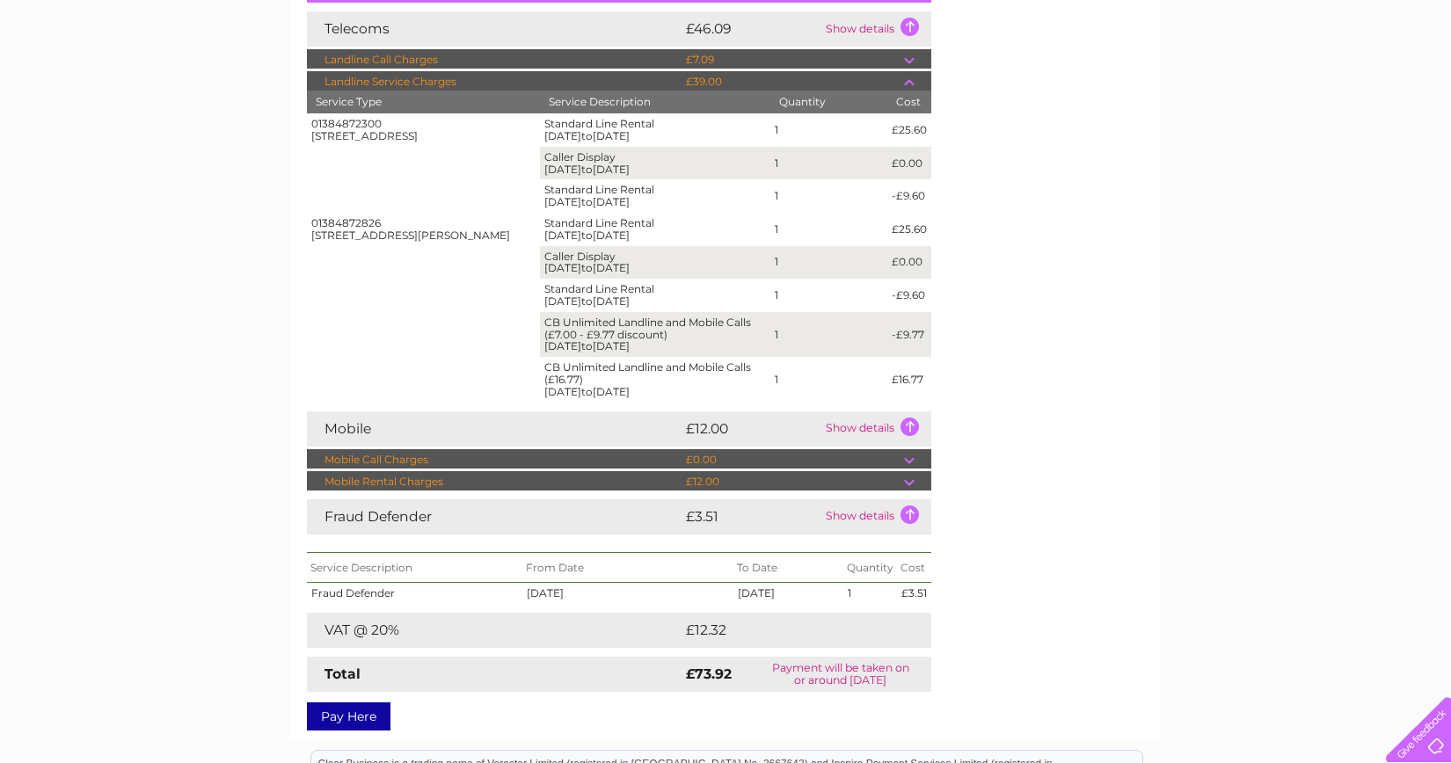
click at [910, 423] on td "Show details" at bounding box center [876, 429] width 110 height 35
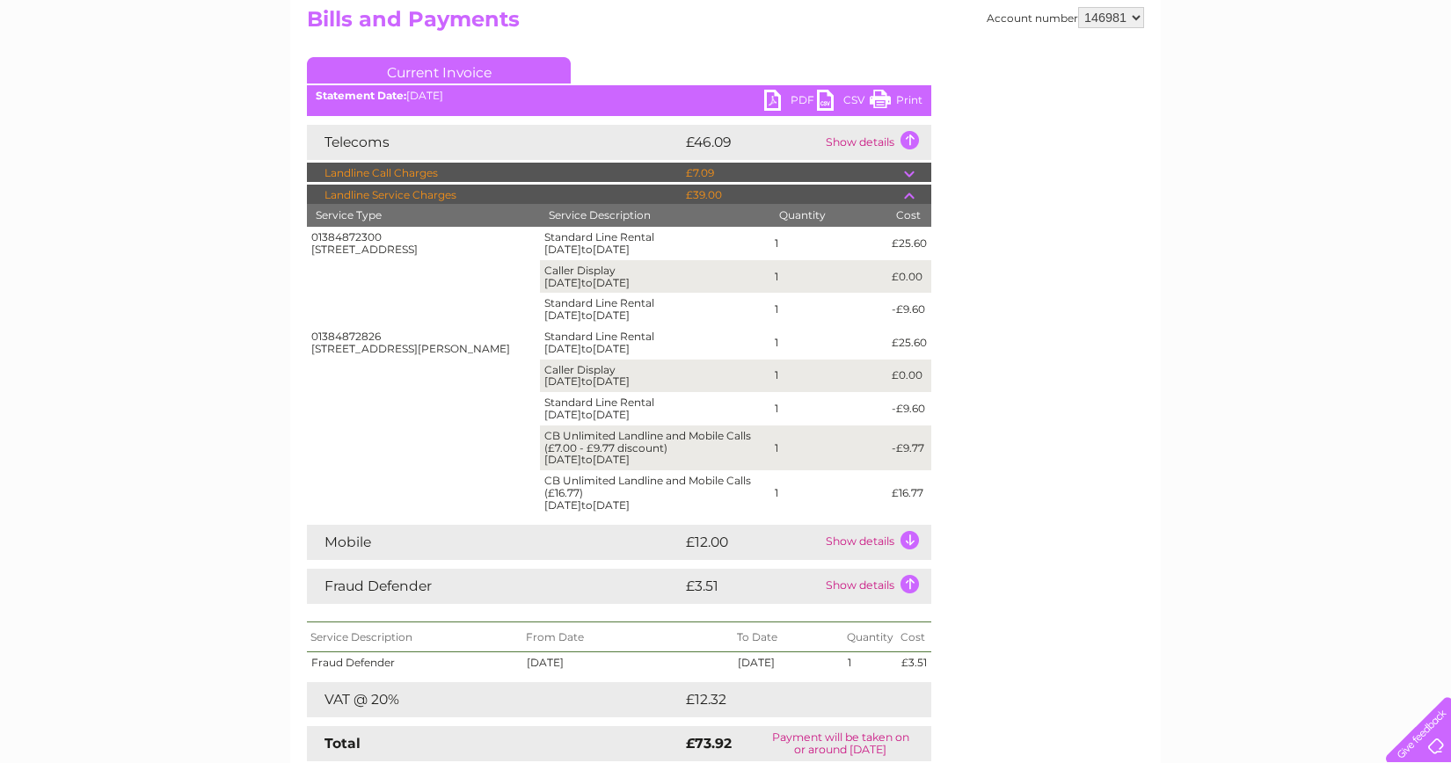
scroll to position [191, 0]
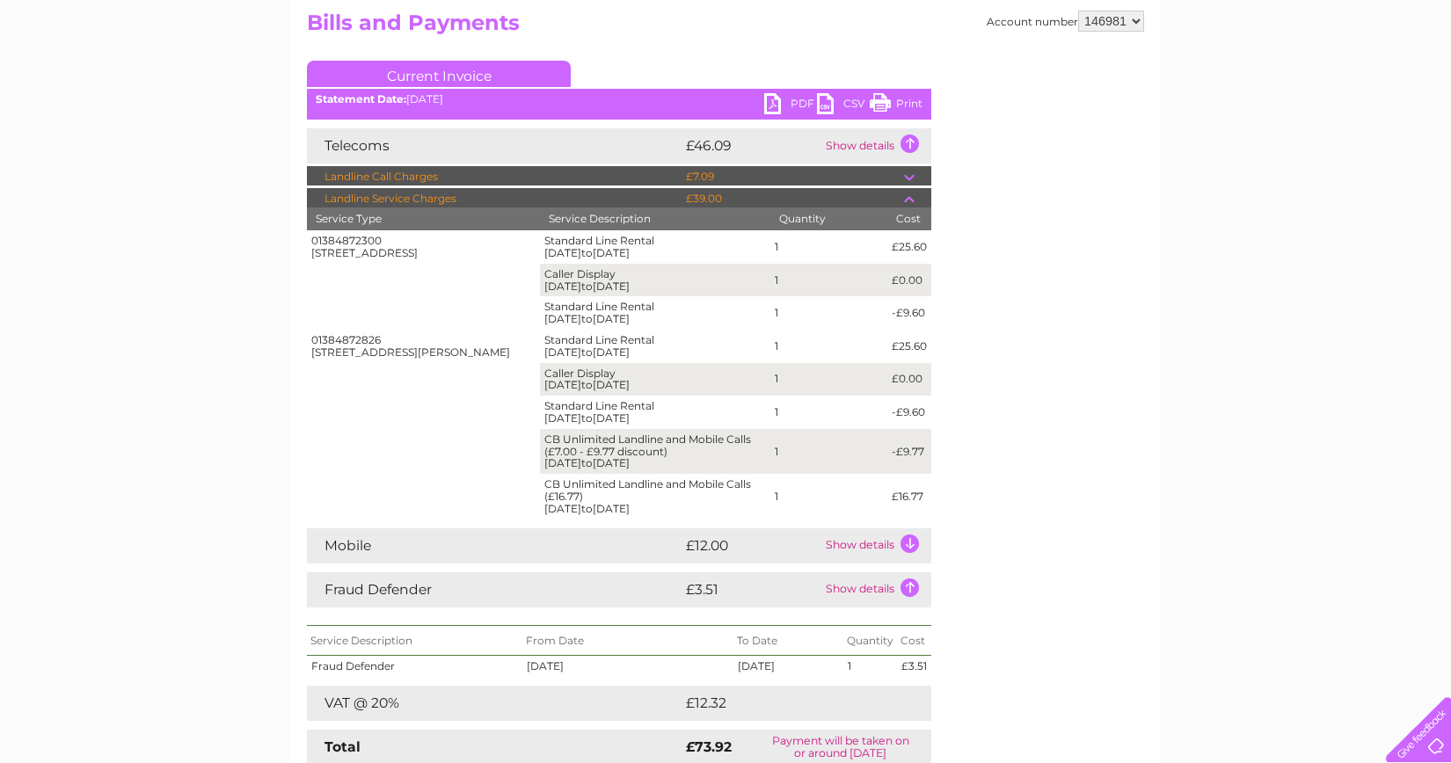
drag, startPoint x: 906, startPoint y: 104, endPoint x: 128, endPoint y: 661, distance: 957.5
click at [907, 104] on link "Print" at bounding box center [896, 106] width 53 height 26
